Goal: Find specific page/section: Find specific page/section

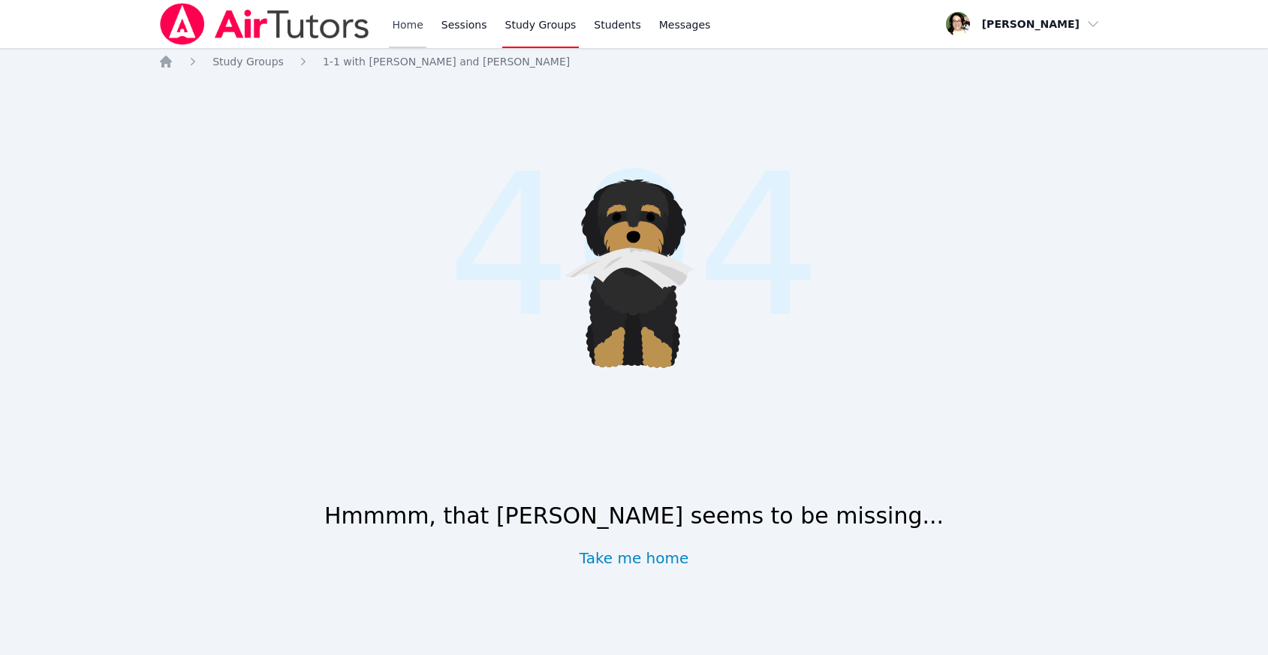
click at [408, 23] on link "Home" at bounding box center [407, 24] width 37 height 48
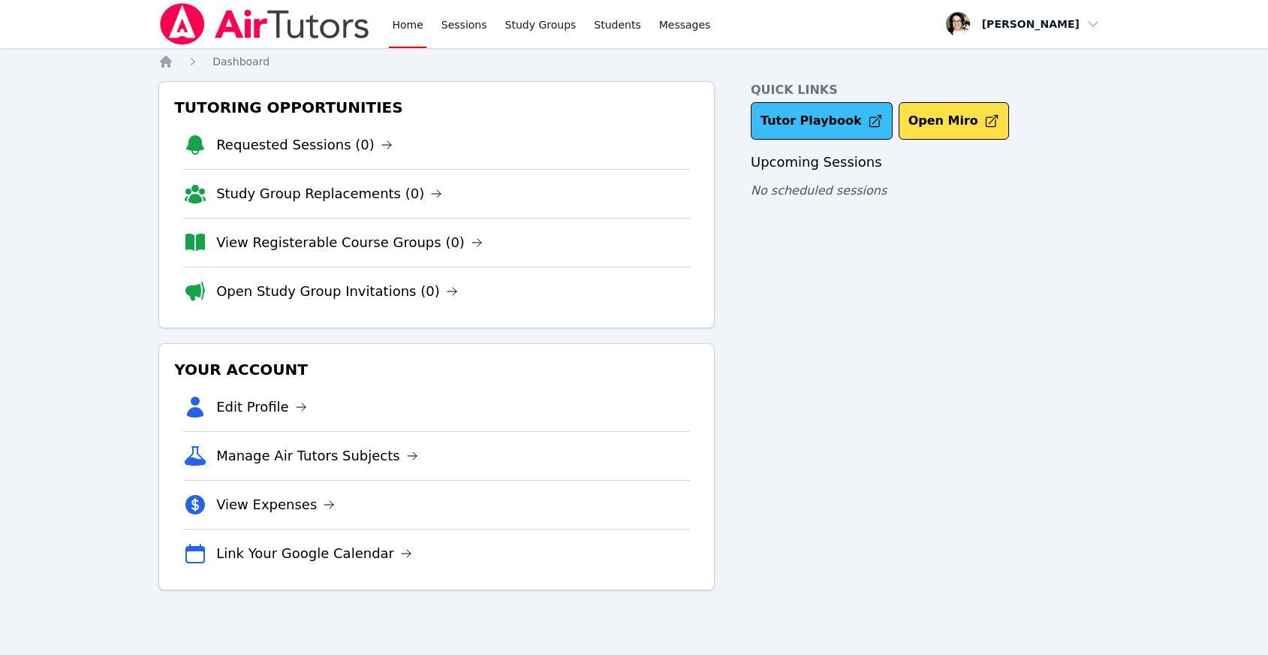
click at [804, 127] on link "Tutor Playbook" at bounding box center [822, 121] width 142 height 38
click at [505, 19] on link "Study Groups" at bounding box center [540, 24] width 77 height 48
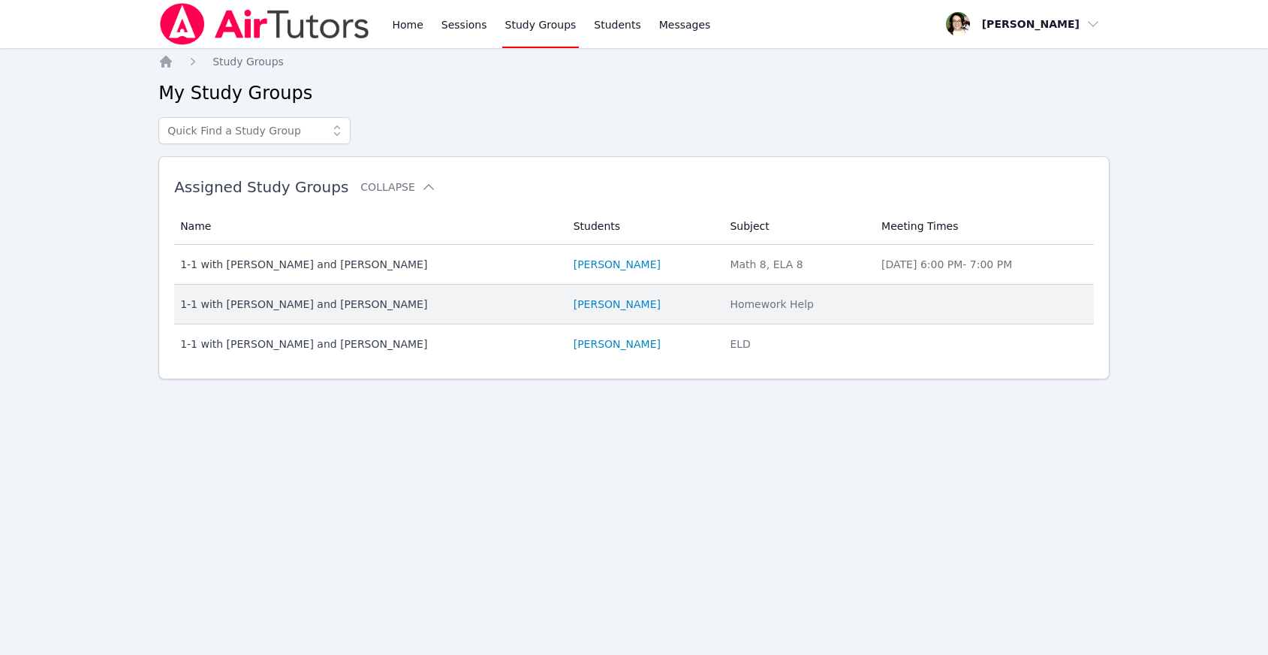
click at [276, 302] on div "1-1 with [PERSON_NAME] and [PERSON_NAME]" at bounding box center [367, 304] width 375 height 15
